Goal: Transaction & Acquisition: Purchase product/service

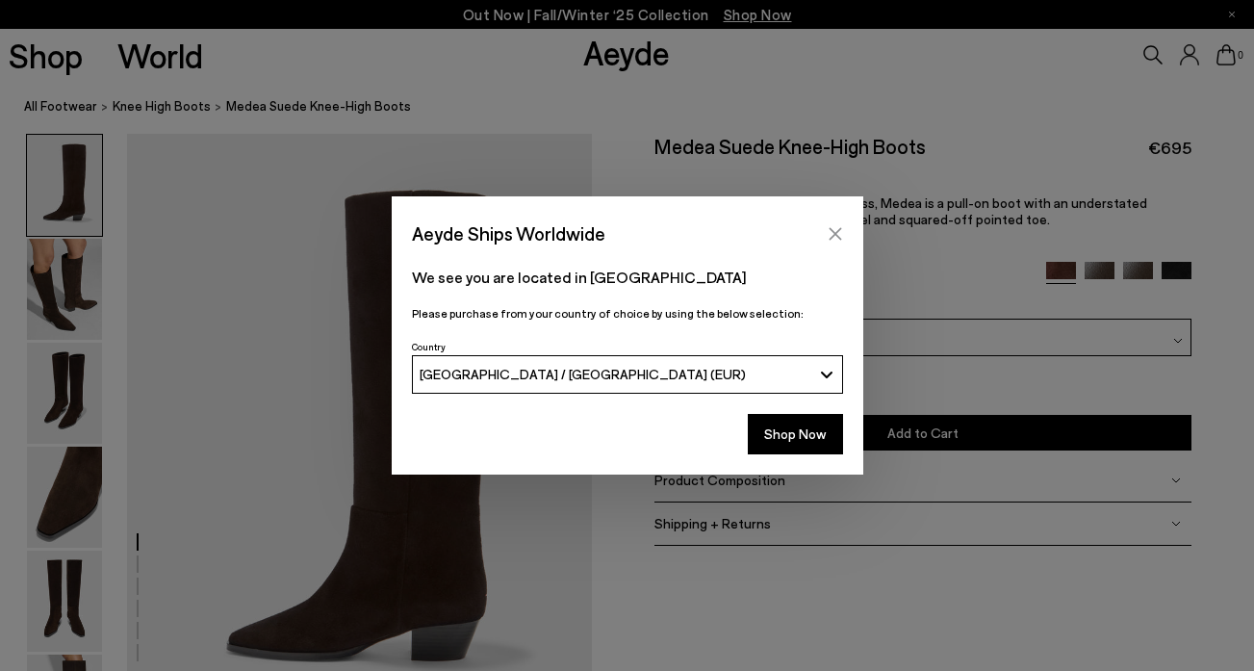
scroll to position [852, 0]
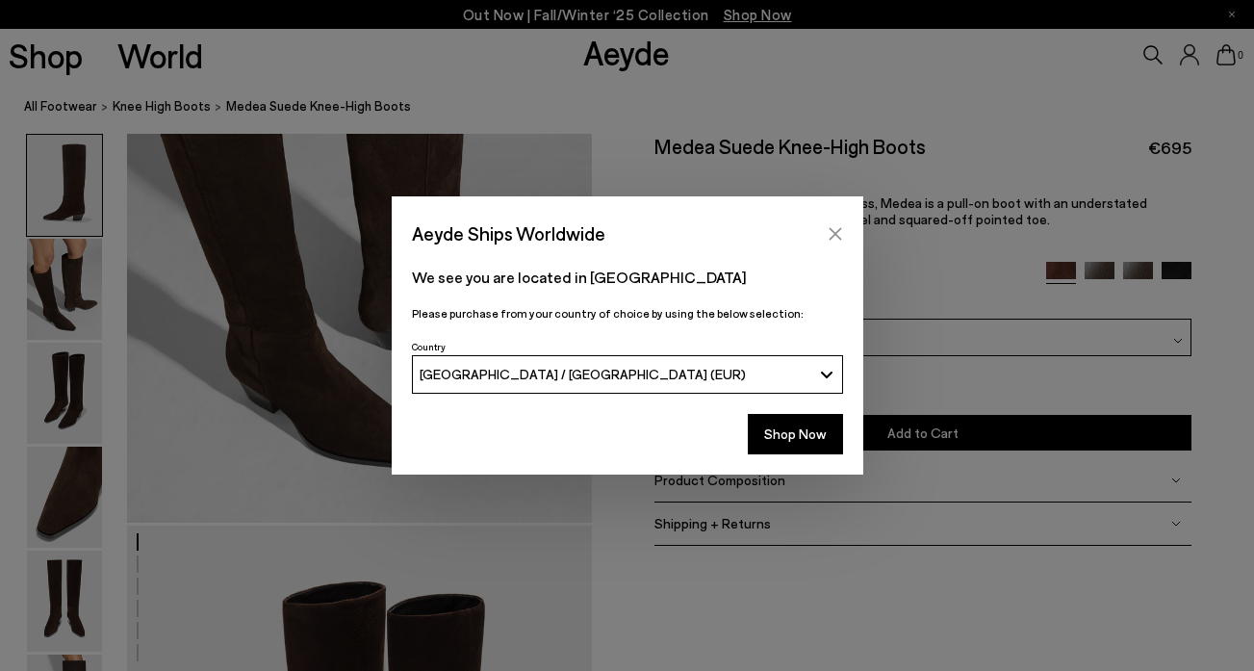
click at [832, 231] on icon "Close" at bounding box center [834, 233] width 13 height 13
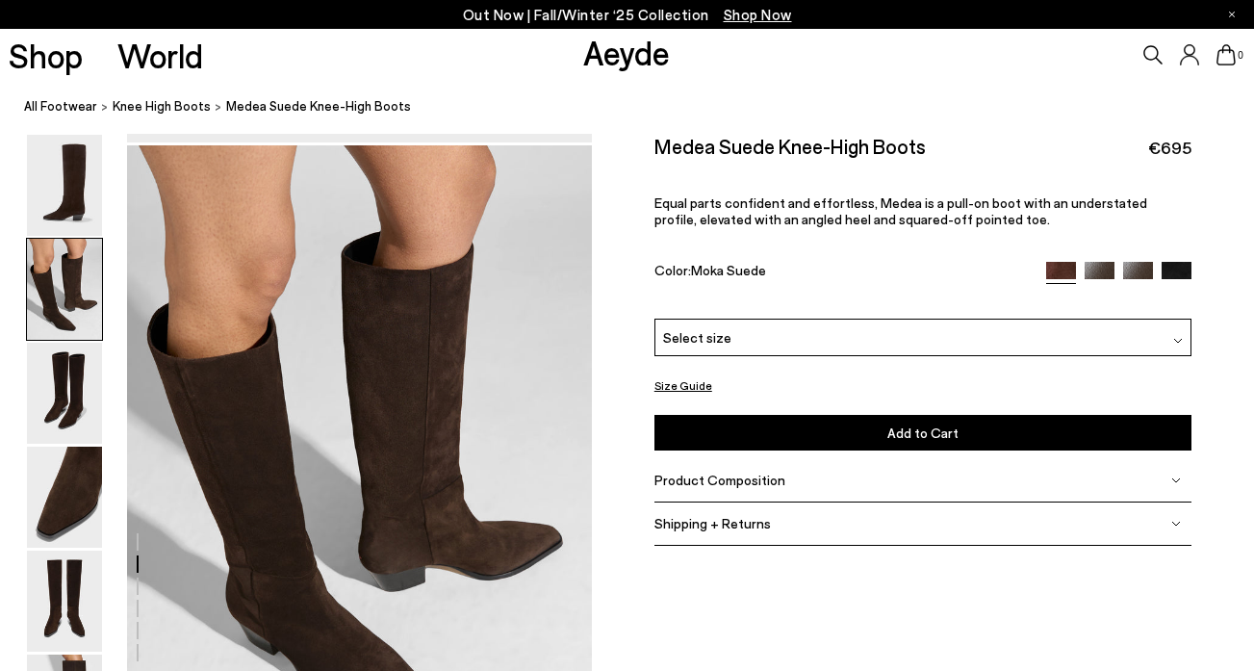
scroll to position [612, 0]
click at [612, 58] on link "Aeyde" at bounding box center [626, 52] width 87 height 40
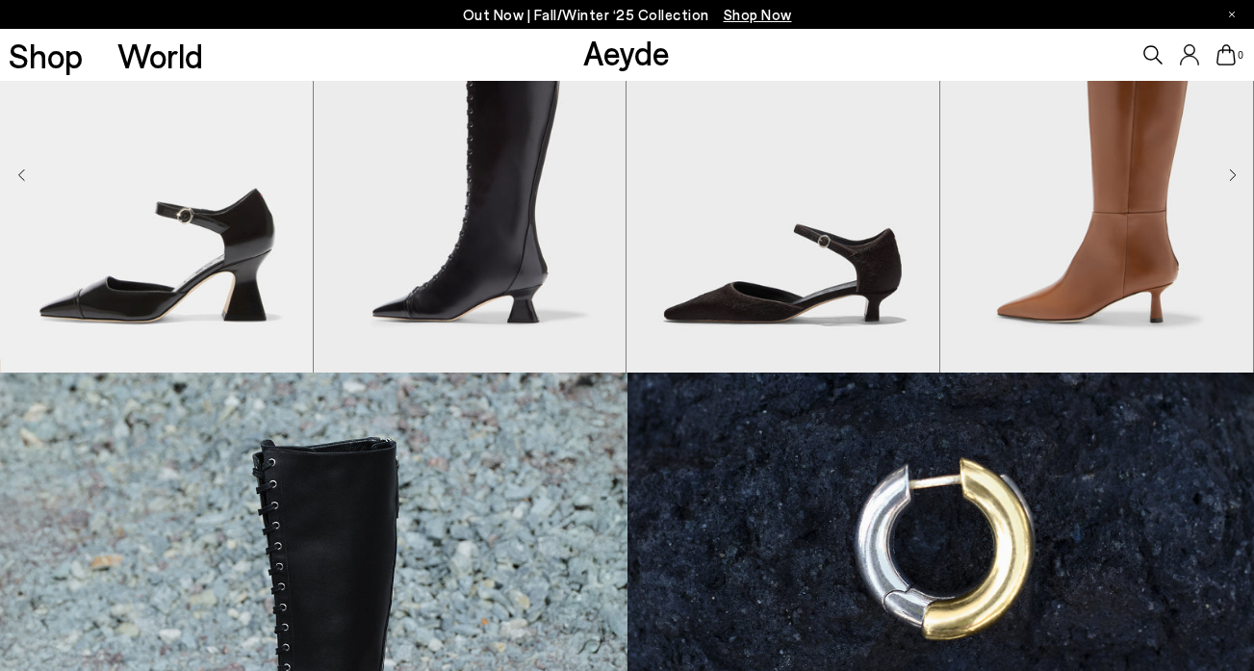
scroll to position [652, 0]
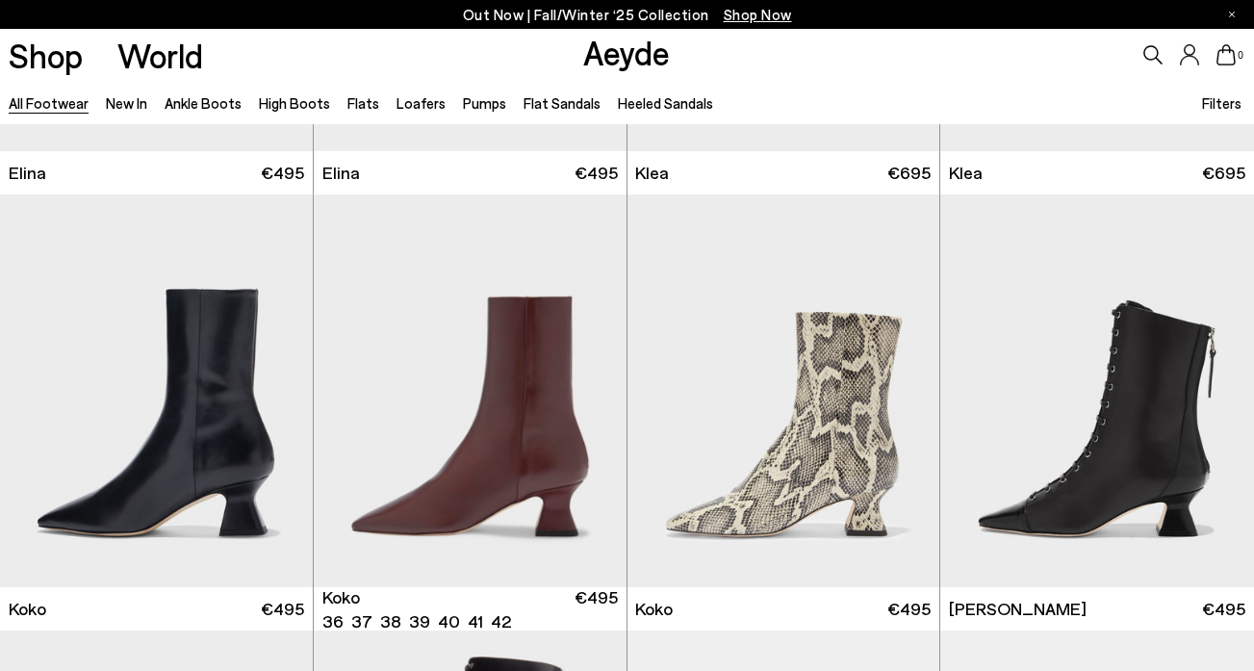
scroll to position [2120, 0]
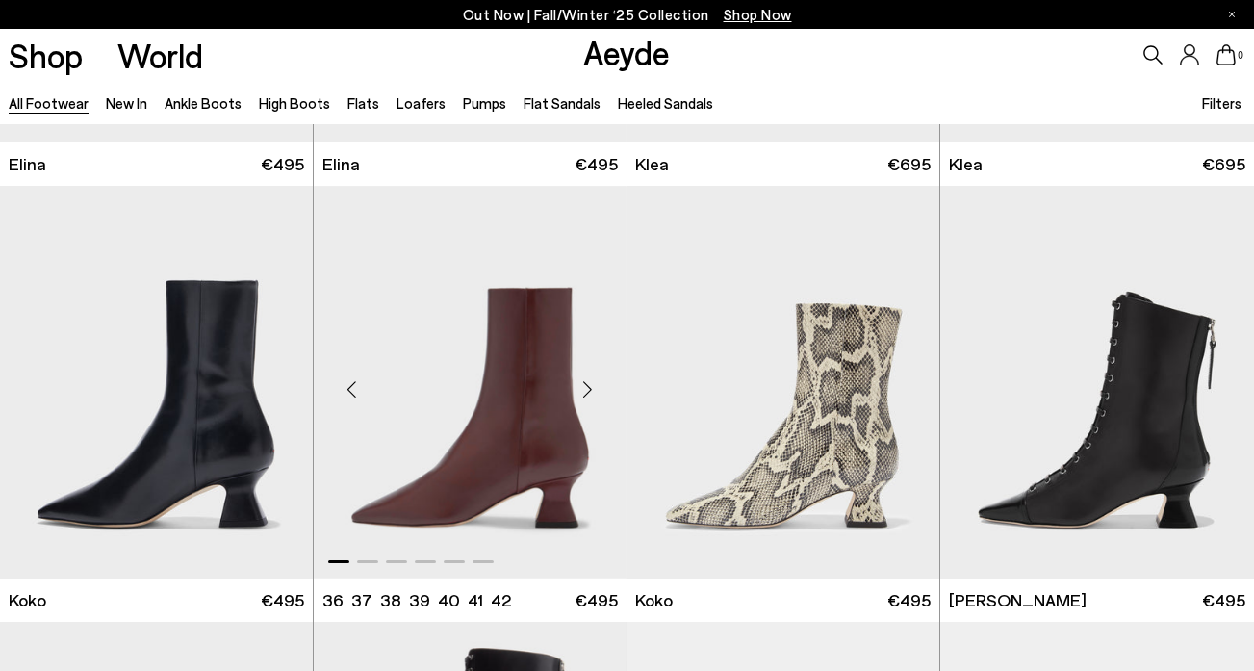
click at [595, 389] on div "Next slide" at bounding box center [588, 390] width 58 height 58
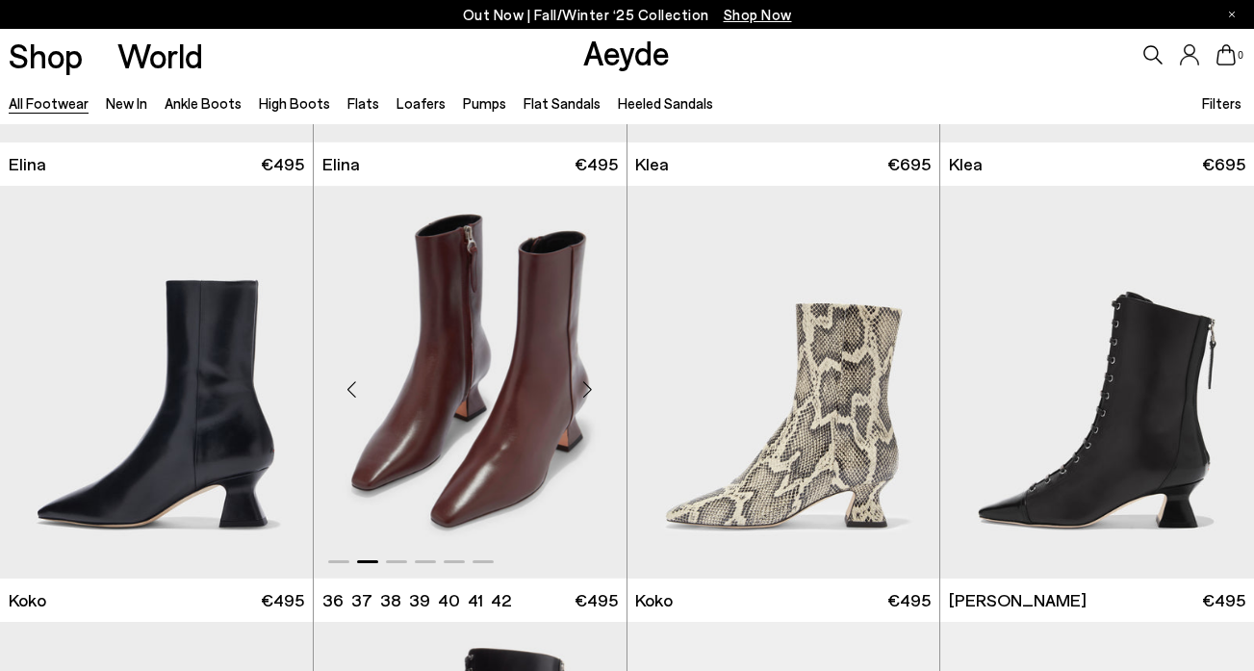
click at [595, 389] on div "Next slide" at bounding box center [588, 390] width 58 height 58
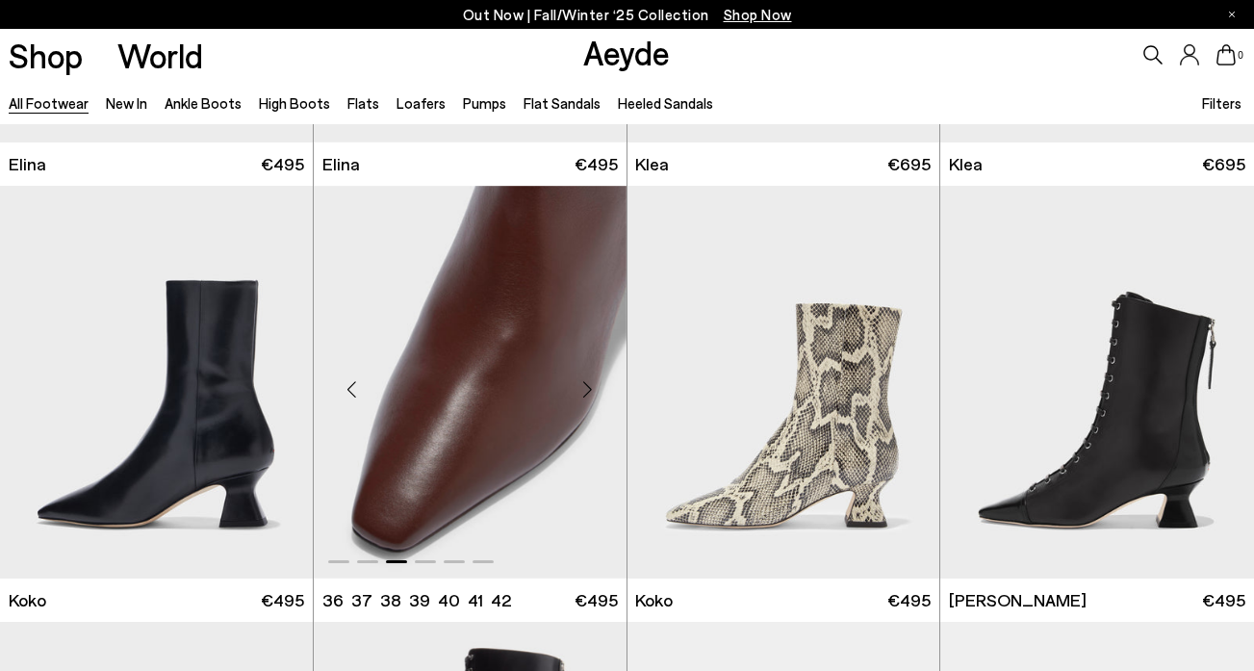
click at [595, 389] on div "Next slide" at bounding box center [588, 390] width 58 height 58
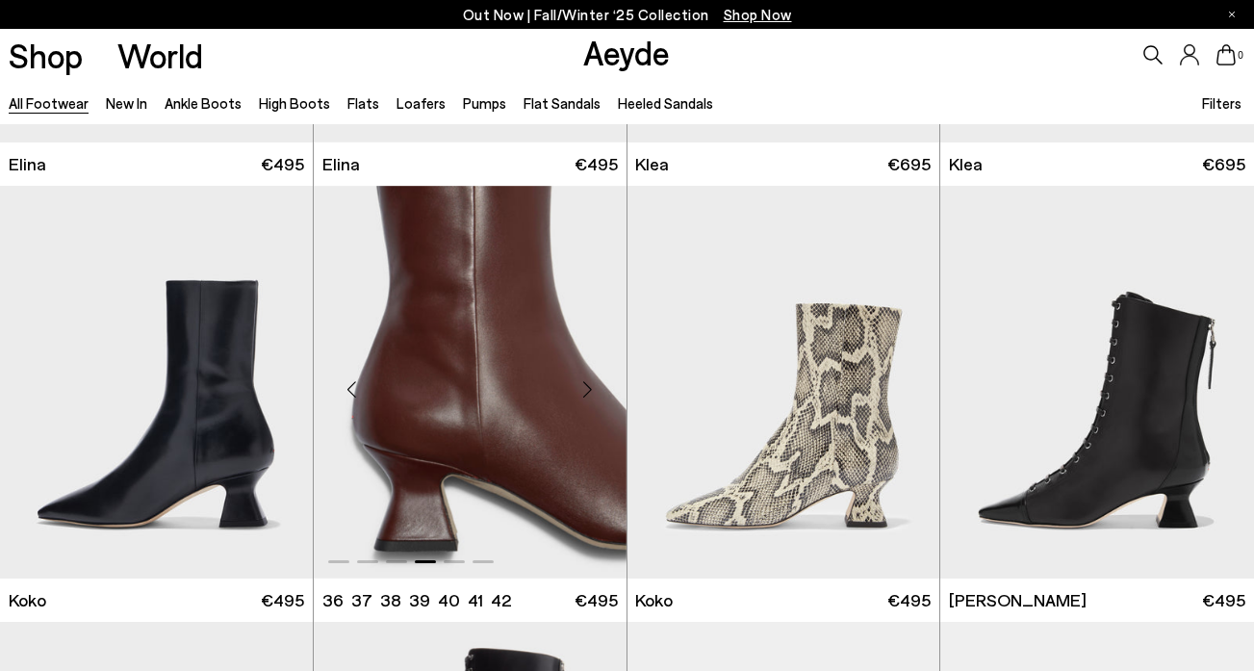
click at [595, 389] on div "Next slide" at bounding box center [588, 390] width 58 height 58
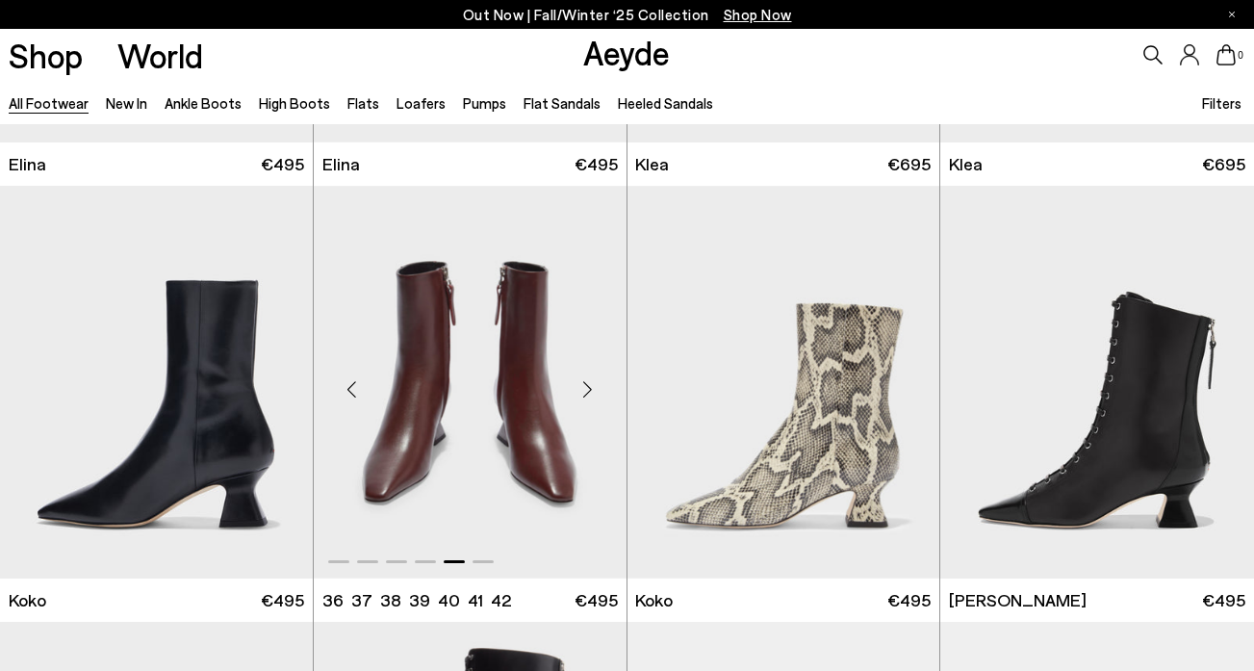
click at [458, 385] on img "5 / 6" at bounding box center [470, 382] width 313 height 393
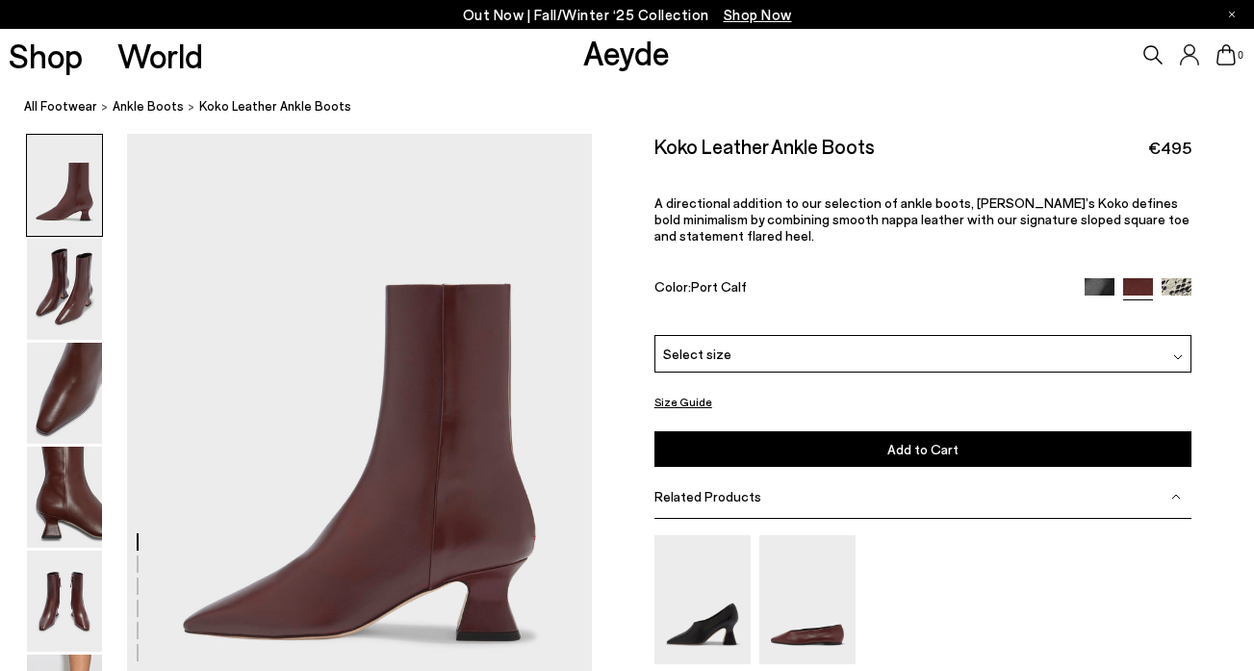
scroll to position [19, 0]
